Goal: Information Seeking & Learning: Learn about a topic

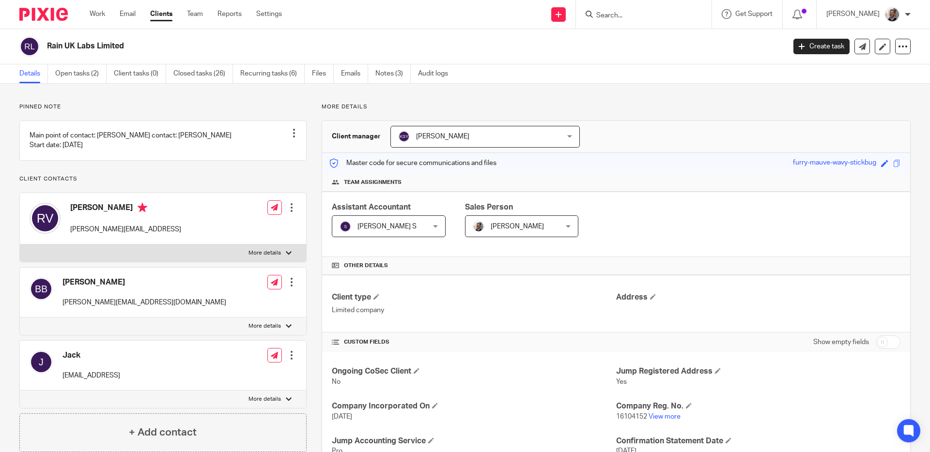
drag, startPoint x: 583, startPoint y: 12, endPoint x: 623, endPoint y: 18, distance: 40.2
click at [576, 14] on div "Send new email Create task Add client" at bounding box center [559, 14] width 34 height 29
click at [625, 17] on input "Search" at bounding box center [638, 16] width 87 height 9
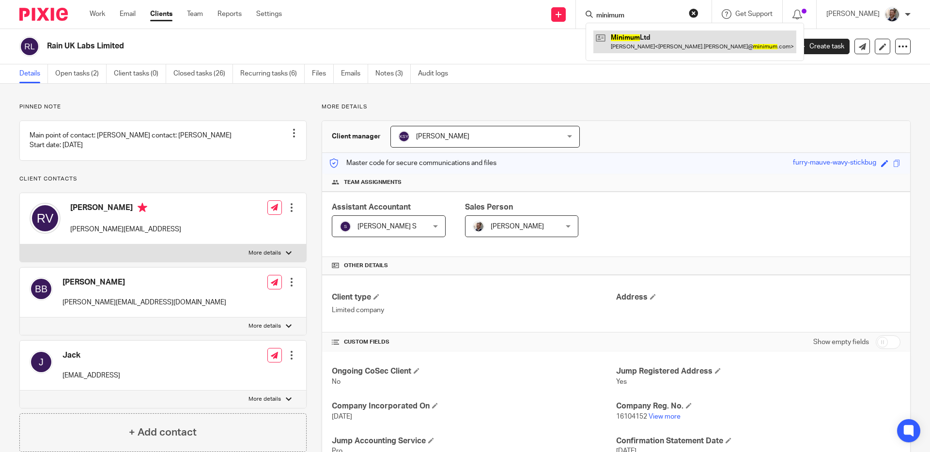
type input "minimum"
click at [655, 33] on link at bounding box center [694, 42] width 203 height 22
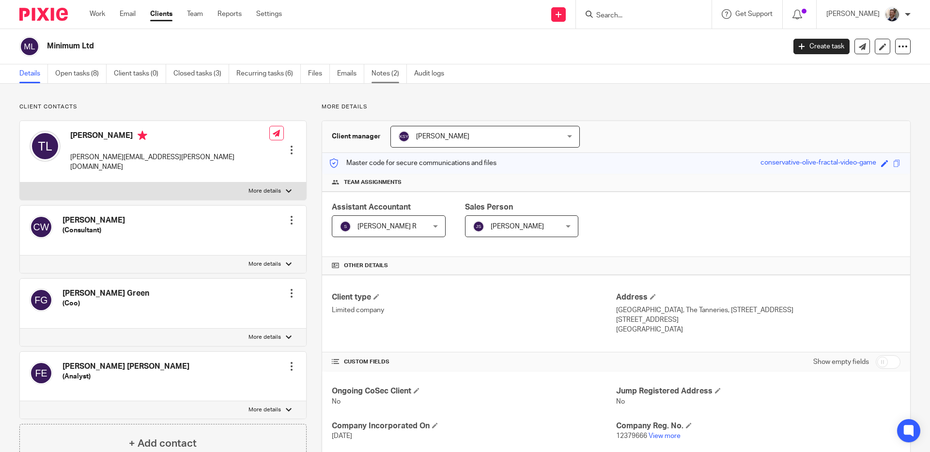
click at [395, 76] on link "Notes (2)" at bounding box center [389, 73] width 35 height 19
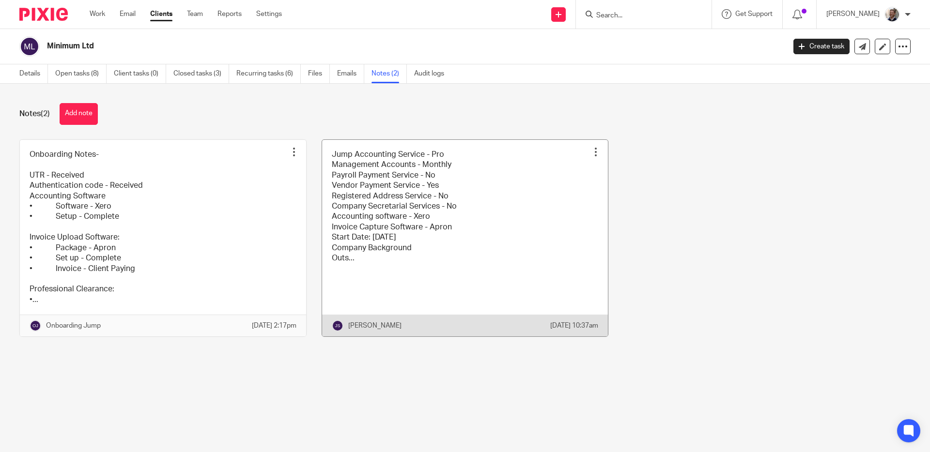
click at [475, 217] on link at bounding box center [465, 238] width 286 height 197
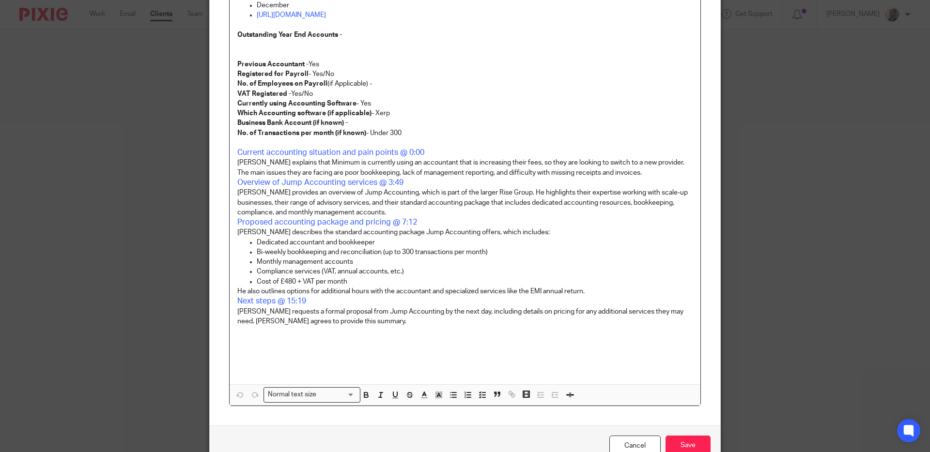
scroll to position [418, 0]
click at [556, 211] on p "[PERSON_NAME] provides an overview of Jump Accounting, which is part of the lar…" at bounding box center [464, 201] width 455 height 30
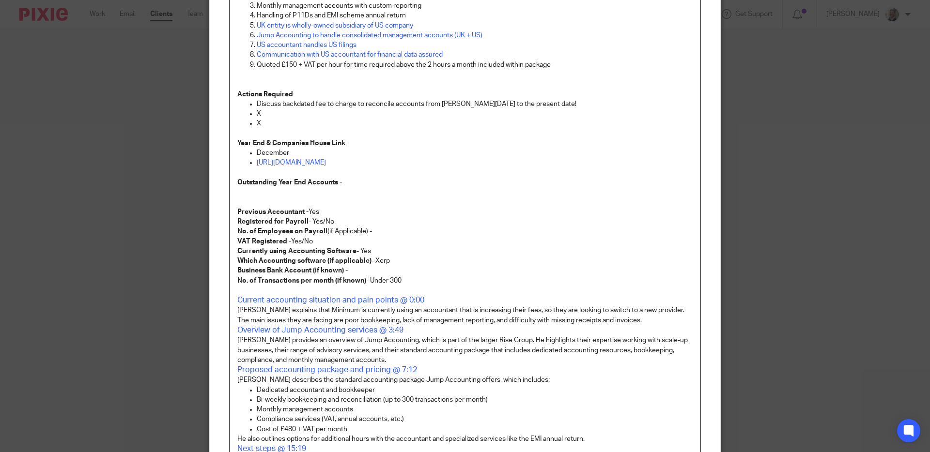
scroll to position [168, 0]
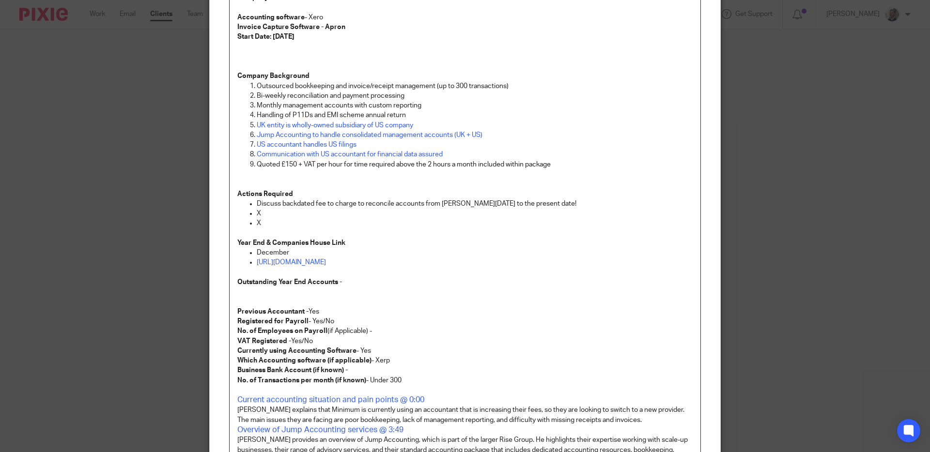
click at [553, 203] on p "Discuss backdated fee to charge to reconcile accounts from [PERSON_NAME][DATE] …" at bounding box center [475, 204] width 436 height 10
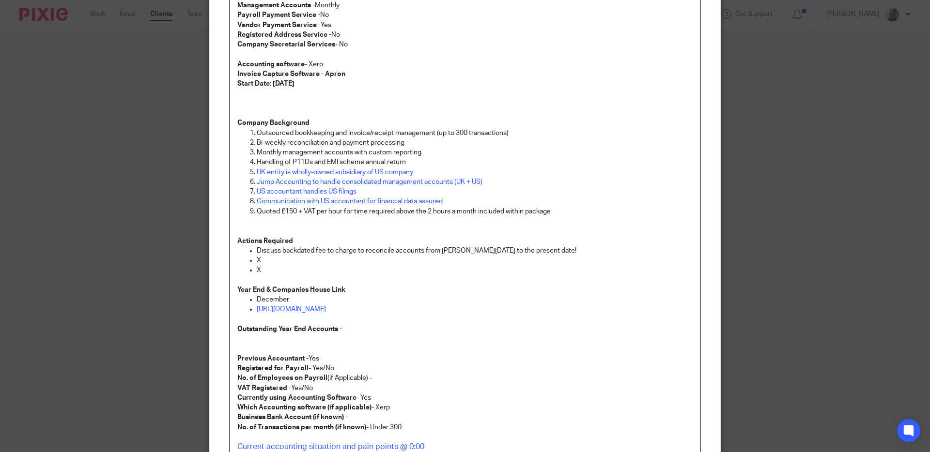
scroll to position [87, 0]
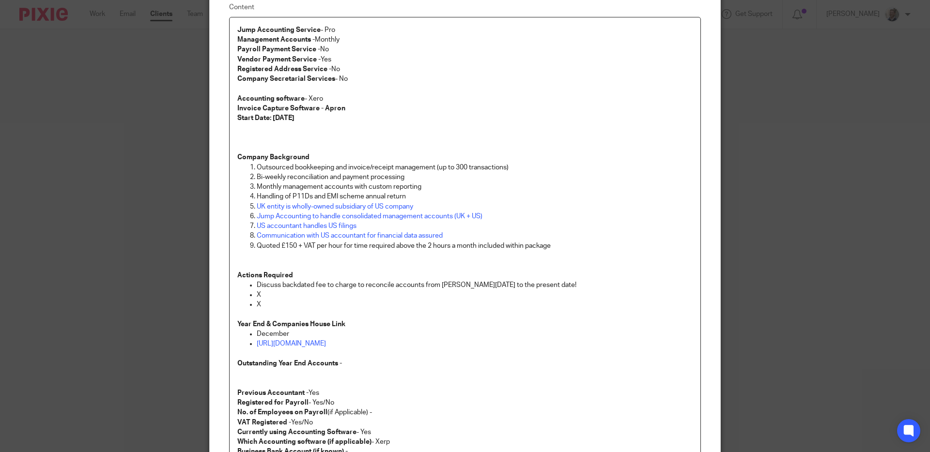
click at [562, 246] on p "Quoted £150 + VAT per hour for time required above the 2 hours a month included…" at bounding box center [475, 246] width 436 height 10
drag, startPoint x: 529, startPoint y: 233, endPoint x: 516, endPoint y: 237, distance: 13.0
click at [529, 233] on p "Communication with US accountant for financial data assured" at bounding box center [475, 236] width 436 height 10
click at [483, 227] on p "US accountant handles US filings" at bounding box center [475, 226] width 436 height 10
click at [499, 212] on p "Jump Accounting to handle consolidated management accounts (UK + US)" at bounding box center [475, 217] width 436 height 10
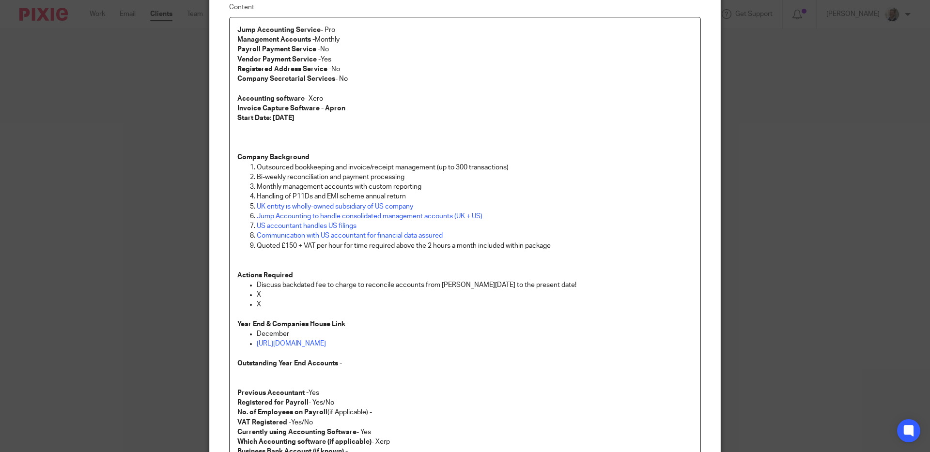
click at [463, 207] on p "UK entity is wholly-owned subsidiary of US company" at bounding box center [475, 207] width 436 height 10
click at [464, 198] on p "Handling of P11Ds and EMI scheme annual return" at bounding box center [475, 197] width 436 height 10
click at [470, 186] on p "Monthly management accounts with custom reporting" at bounding box center [475, 187] width 436 height 10
click at [479, 179] on p "Bi-weekly reconciliation and payment processing" at bounding box center [475, 177] width 436 height 10
click at [548, 162] on p "Company Background" at bounding box center [464, 158] width 455 height 10
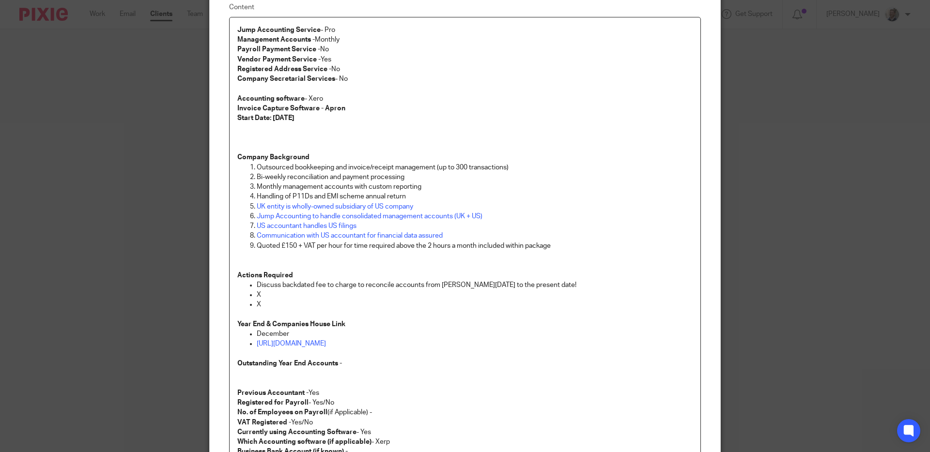
click at [543, 168] on p "Outsourced bookkeeping and invoice/receipt management (up to 300 transactions)" at bounding box center [475, 168] width 436 height 10
click at [748, 186] on div "Edit note Content Jump Accounting Service - Pro Management Accounts - Monthly P…" at bounding box center [465, 226] width 930 height 452
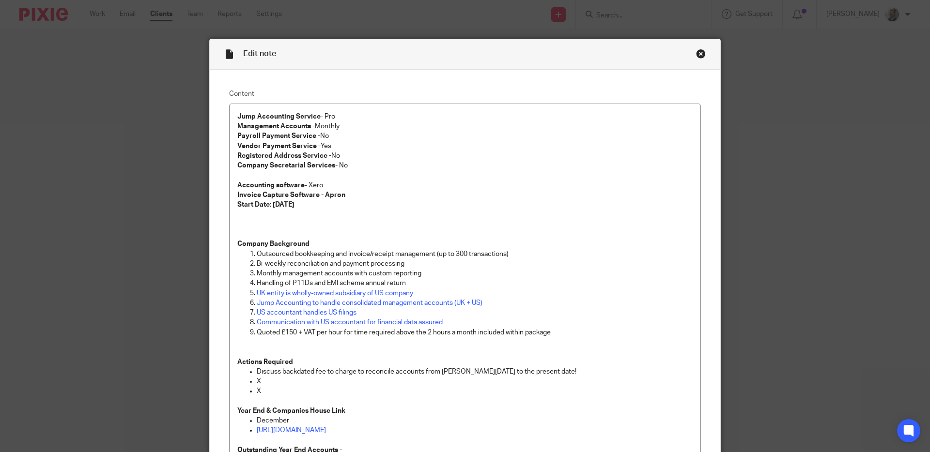
click at [696, 52] on div "Close this dialog window" at bounding box center [701, 54] width 10 height 10
